Goal: Task Accomplishment & Management: Manage account settings

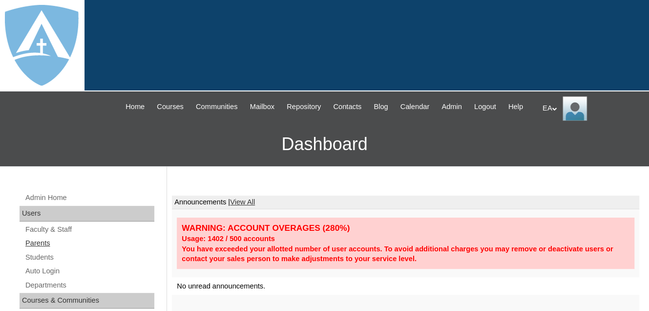
click at [47, 249] on link "Parents" at bounding box center [89, 243] width 130 height 12
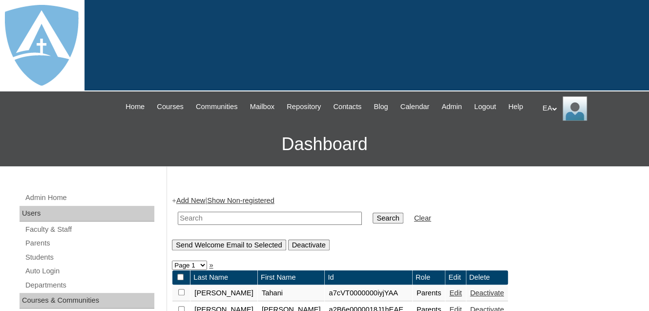
click at [196, 225] on input "text" at bounding box center [270, 217] width 184 height 13
paste input "larsenslady@icloud.com"
type input "larsenslady@icloud.com"
click at [373, 223] on input "Search" at bounding box center [388, 217] width 30 height 11
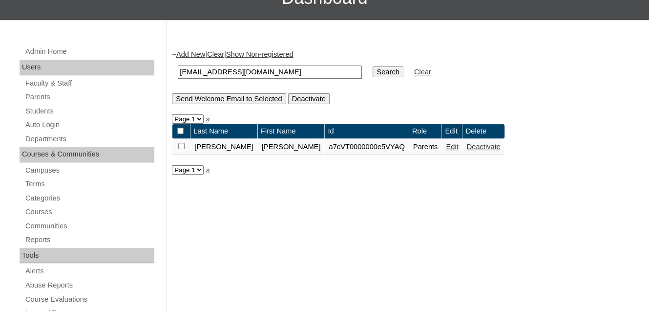
scroll to position [147, 0]
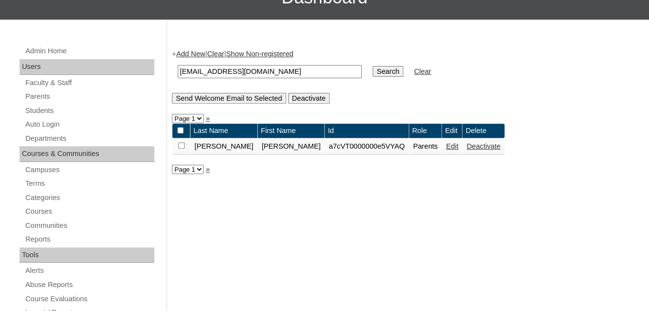
click at [446, 150] on link "Edit" at bounding box center [452, 146] width 12 height 8
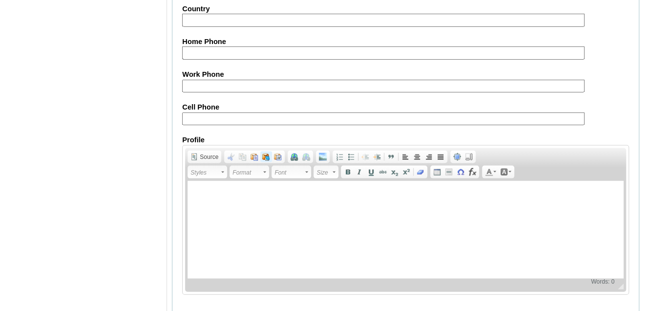
scroll to position [1023, 0]
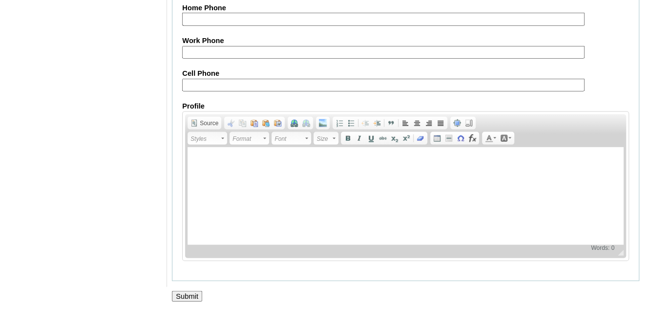
click at [183, 296] on input "Submit" at bounding box center [187, 296] width 30 height 11
